Goal: Information Seeking & Learning: Learn about a topic

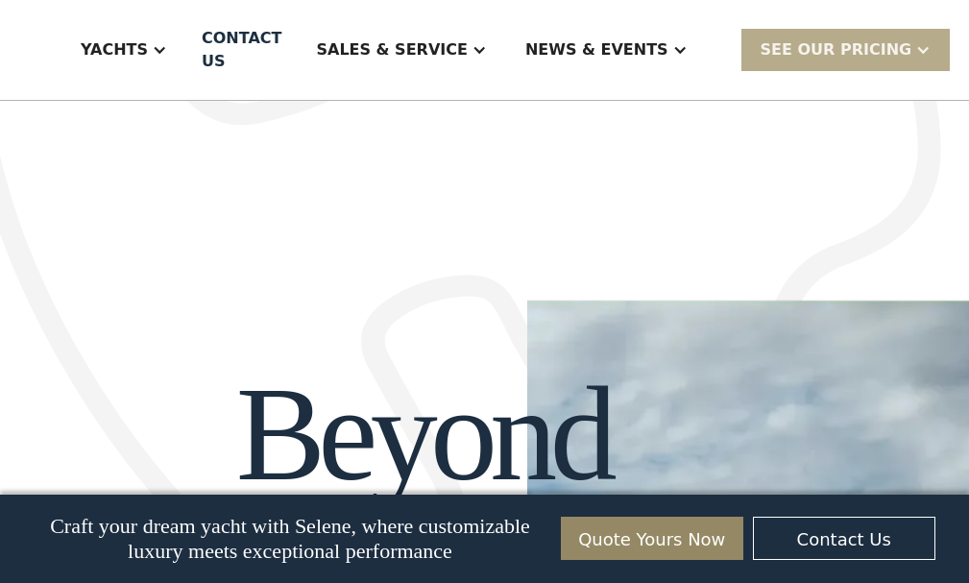
scroll to position [1632, 0]
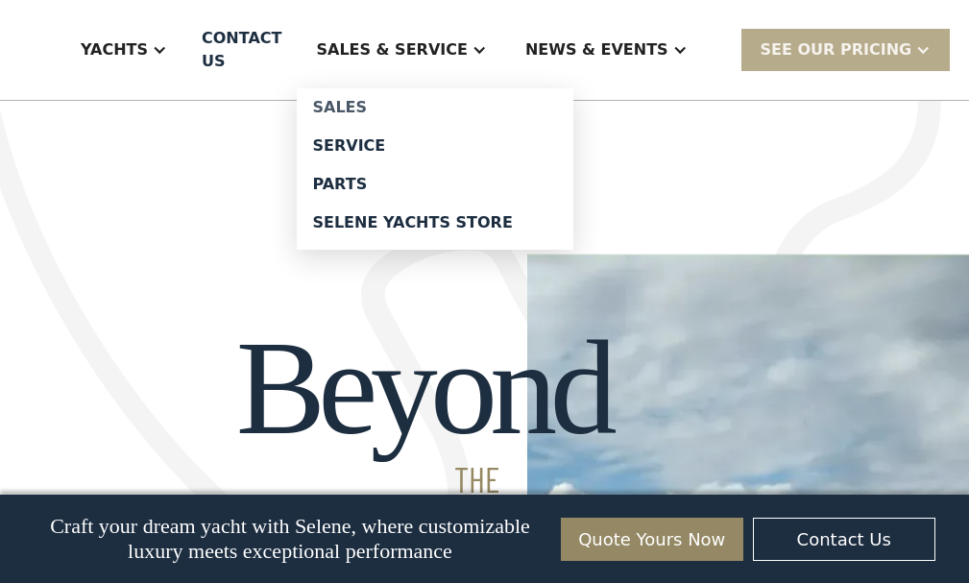
click at [358, 109] on div "Sales" at bounding box center [435, 107] width 246 height 15
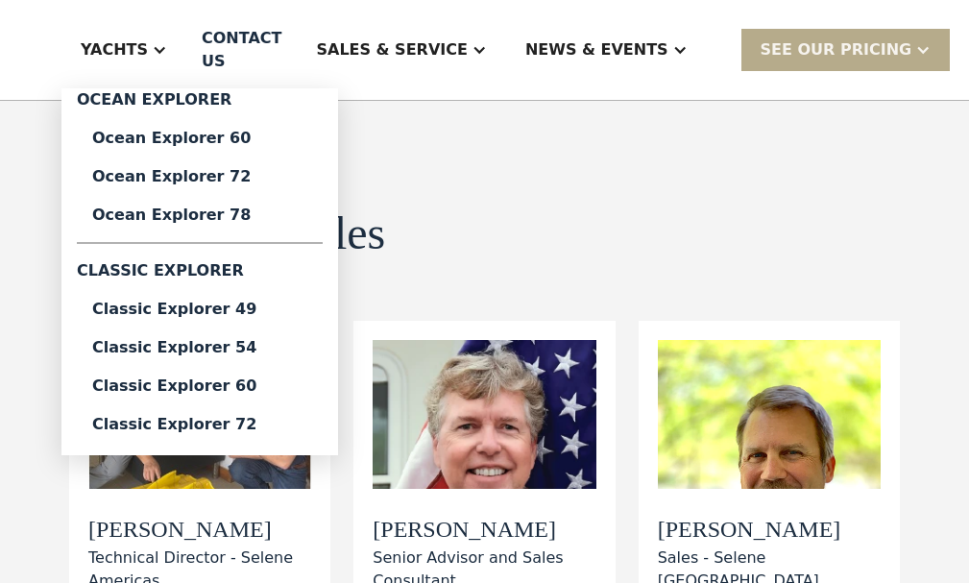
click at [148, 46] on div "Yachts" at bounding box center [114, 49] width 67 height 23
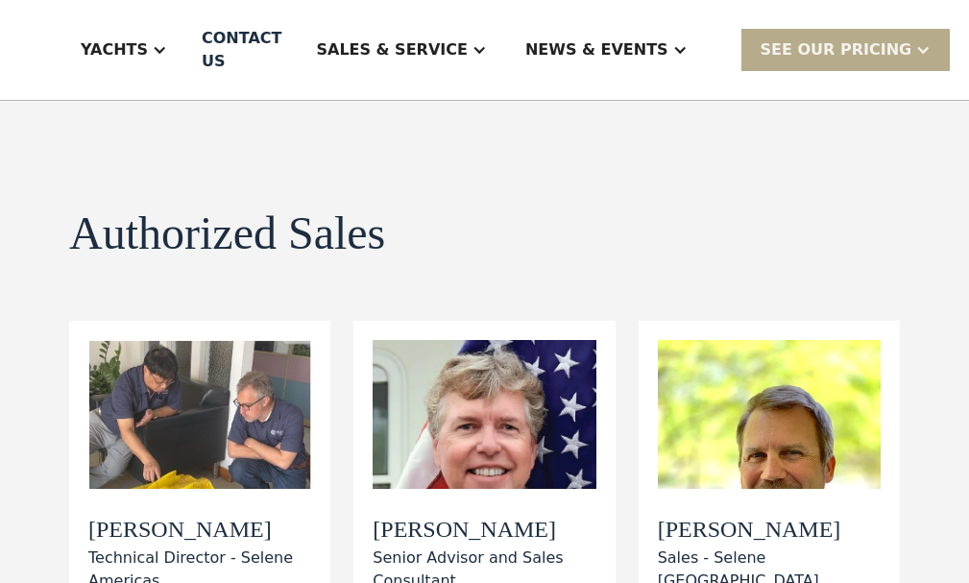
click at [148, 46] on div "Yachts" at bounding box center [114, 49] width 67 height 23
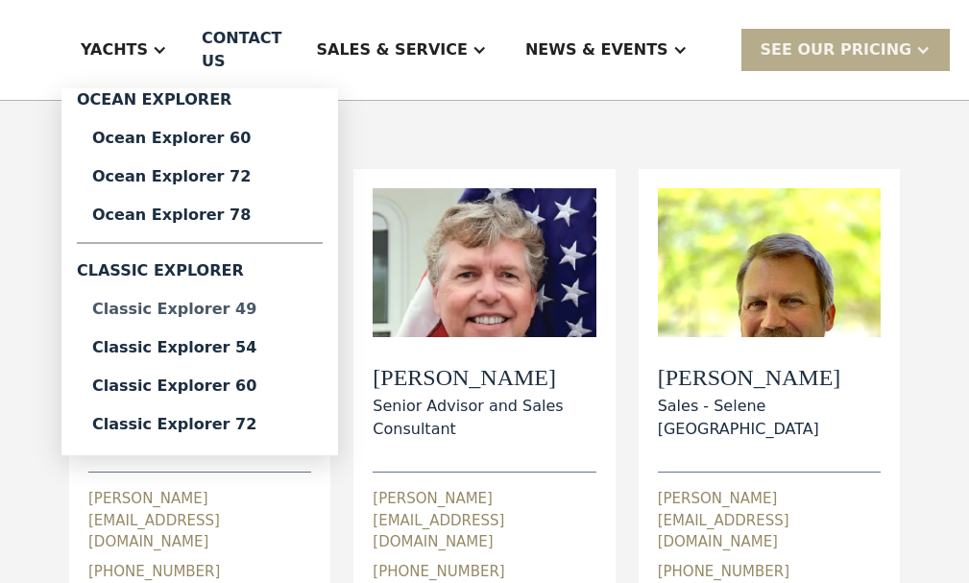
scroll to position [192, 0]
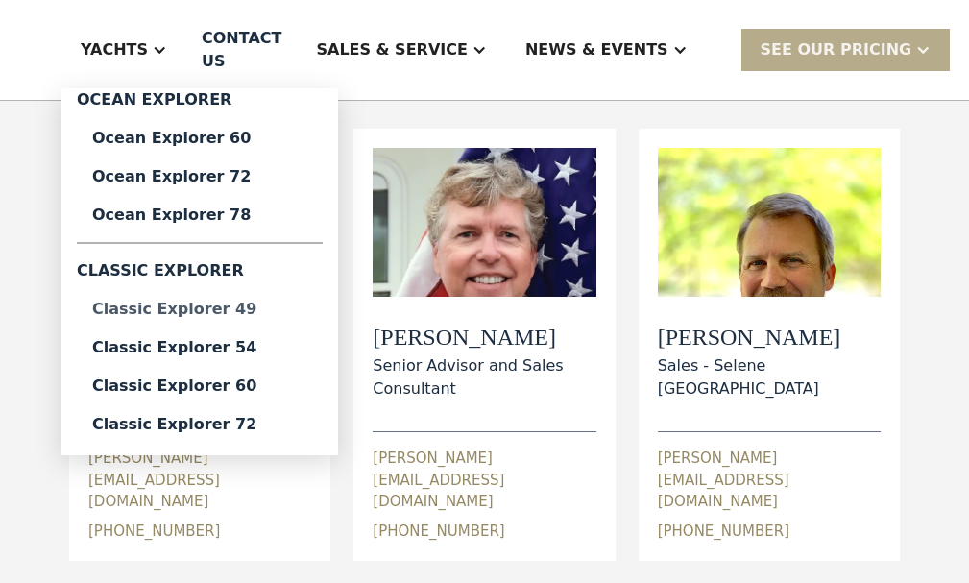
click at [218, 306] on div "Classic Explorer 49" at bounding box center [199, 308] width 215 height 15
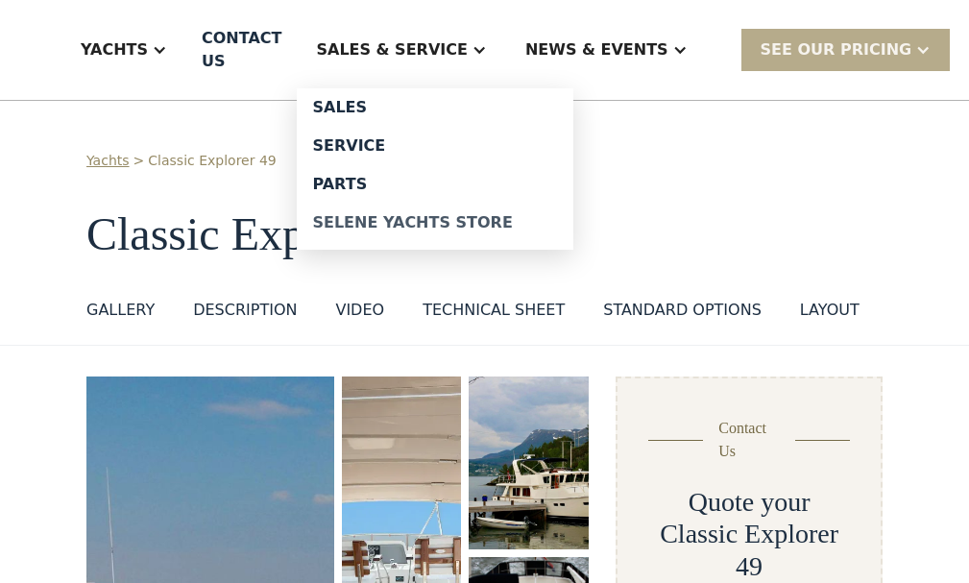
click at [395, 219] on div "Selene Yachts Store" at bounding box center [435, 222] width 246 height 15
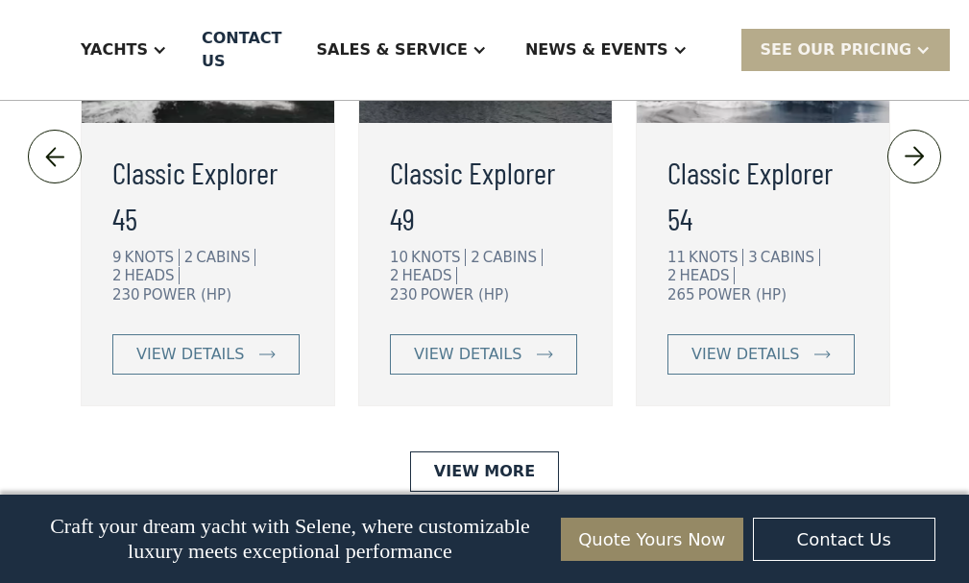
scroll to position [4799, 0]
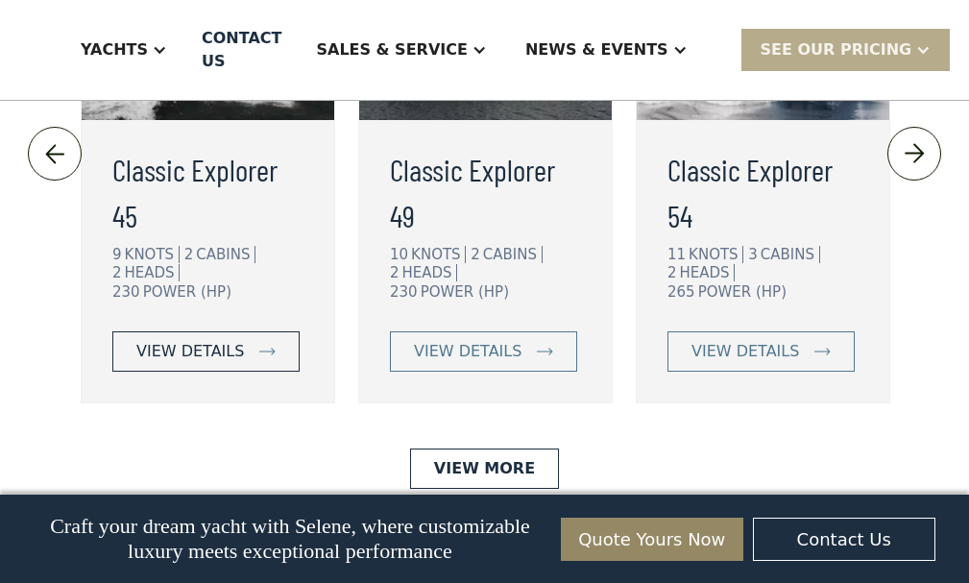
click at [179, 340] on div "view details" at bounding box center [190, 351] width 108 height 23
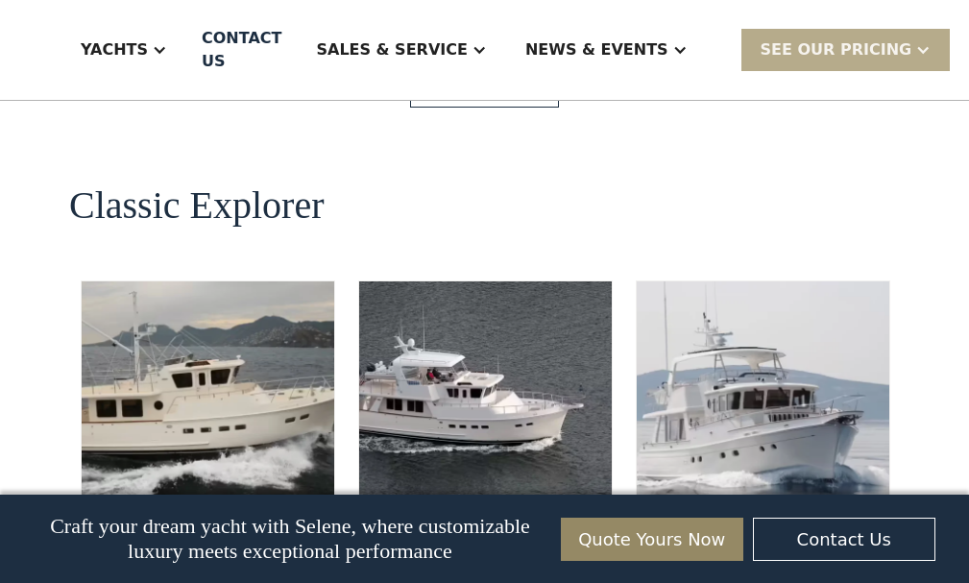
scroll to position [4319, 0]
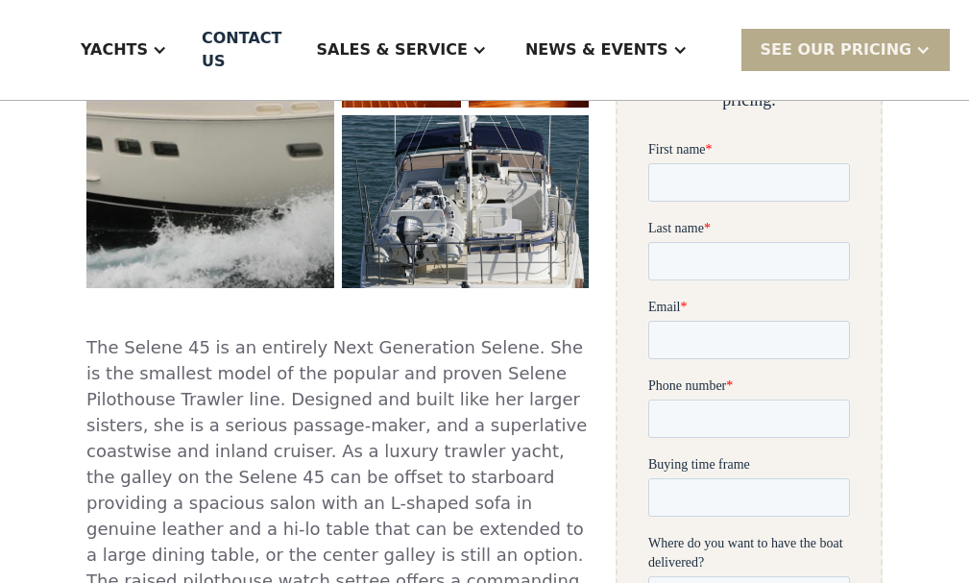
scroll to position [672, 0]
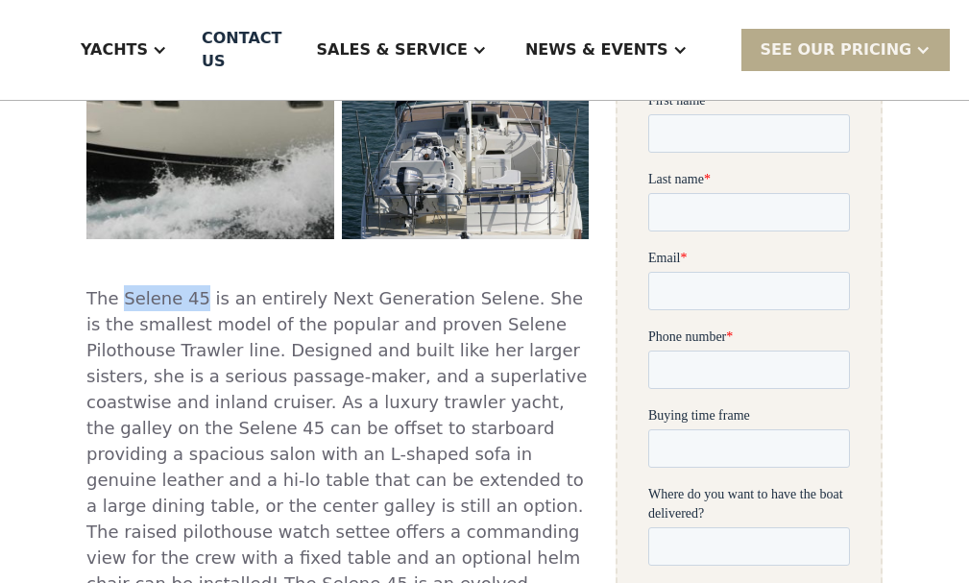
drag, startPoint x: 189, startPoint y: 297, endPoint x: 118, endPoint y: 291, distance: 71.3
click at [118, 291] on p "The Selene 45 is an entirely Next Generation Selene. She is the smallest model …" at bounding box center [337, 453] width 502 height 337
